Goal: Task Accomplishment & Management: Use online tool/utility

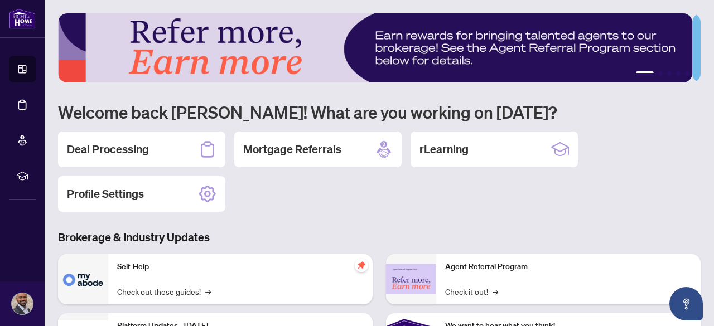
scroll to position [74, 0]
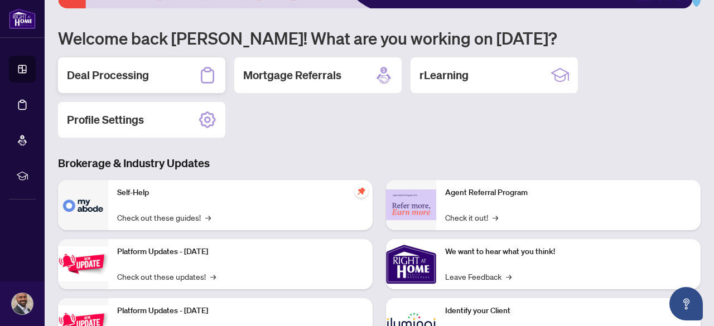
click at [132, 77] on h2 "Deal Processing" at bounding box center [108, 75] width 82 height 16
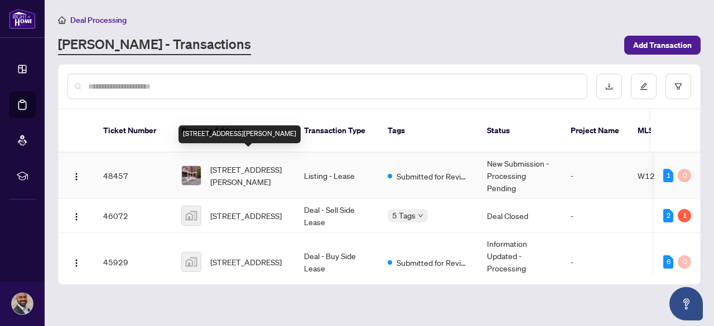
click at [262, 163] on span "[STREET_ADDRESS][PERSON_NAME]" at bounding box center [248, 175] width 76 height 25
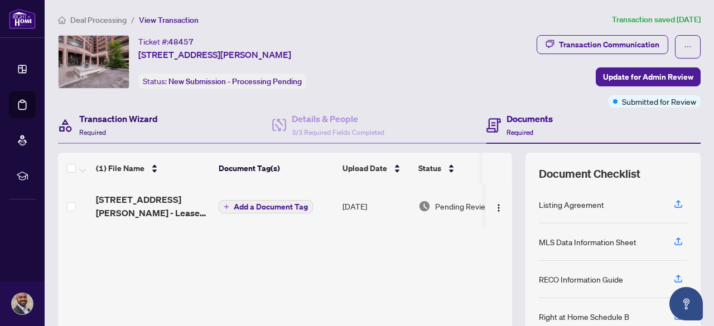
click at [123, 122] on h4 "Transaction Wizard" at bounding box center [118, 118] width 79 height 13
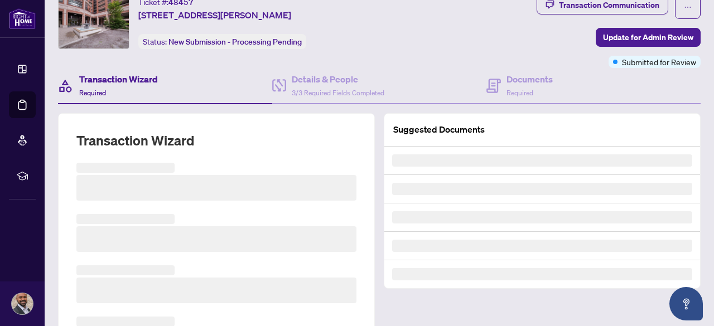
scroll to position [111, 0]
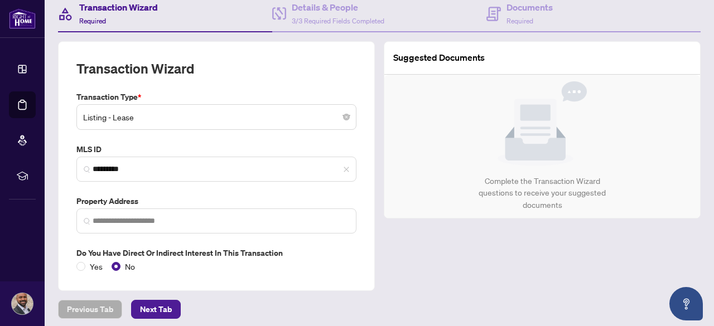
type input "**********"
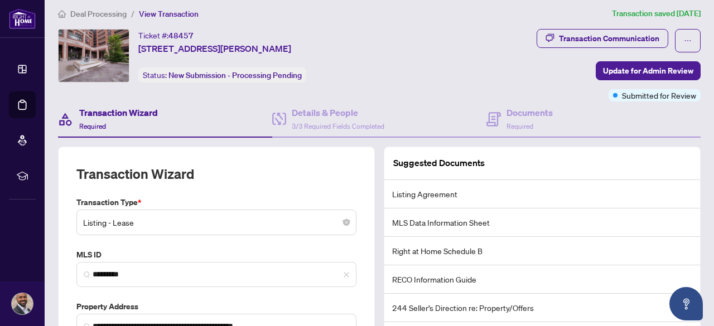
scroll to position [0, 0]
